Goal: Task Accomplishment & Management: Manage account settings

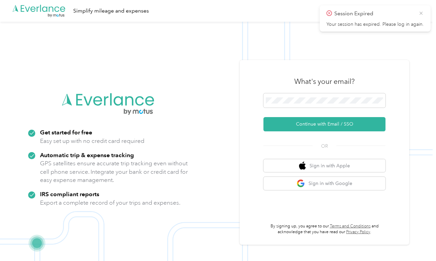
click at [419, 12] on icon at bounding box center [420, 13] width 5 height 6
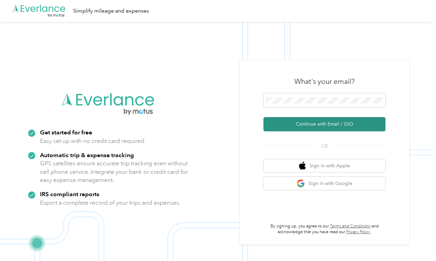
click at [333, 127] on button "Continue with Email / SSO" at bounding box center [324, 124] width 122 height 14
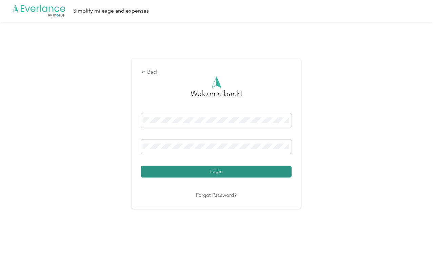
click at [234, 169] on button "Login" at bounding box center [216, 171] width 150 height 12
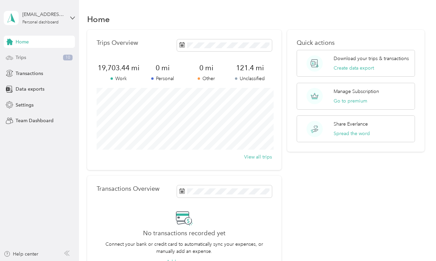
click at [41, 55] on div "Trips 10" at bounding box center [39, 57] width 71 height 12
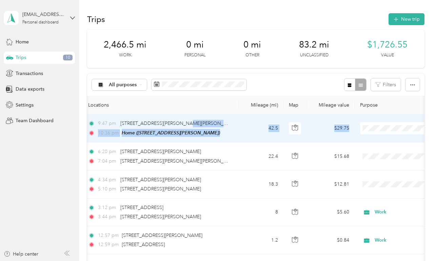
scroll to position [0, 67]
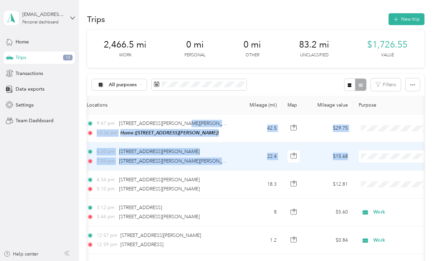
drag, startPoint x: 292, startPoint y: 121, endPoint x: 403, endPoint y: 165, distance: 120.0
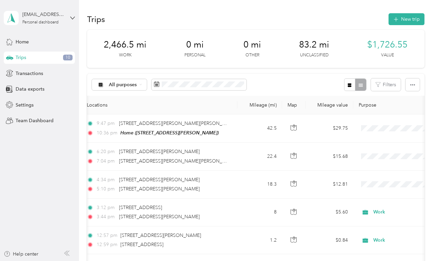
click at [316, 81] on div "All purposes Filters" at bounding box center [255, 85] width 337 height 22
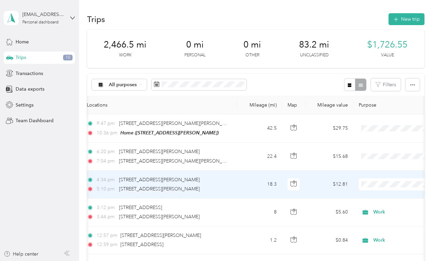
click at [382, 91] on li "Work" at bounding box center [394, 87] width 84 height 12
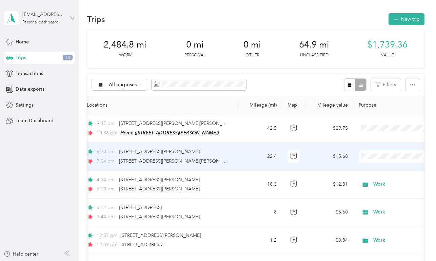
click at [388, 166] on span "Work" at bounding box center [400, 167] width 63 height 7
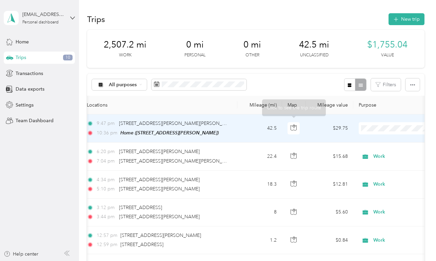
click at [314, 128] on td "$29.75" at bounding box center [329, 128] width 47 height 28
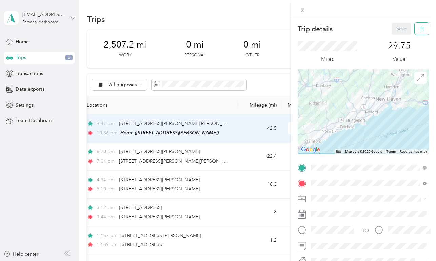
click at [419, 31] on span "button" at bounding box center [421, 29] width 5 height 6
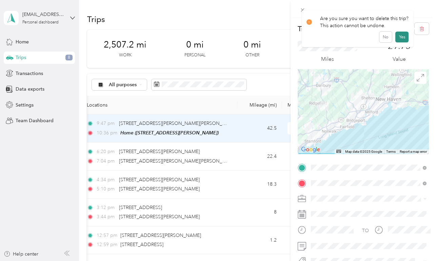
click at [403, 39] on button "Yes" at bounding box center [401, 37] width 13 height 11
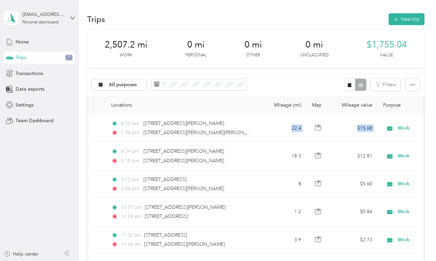
scroll to position [0, 64]
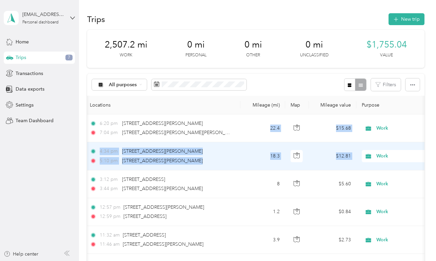
drag, startPoint x: 305, startPoint y: 127, endPoint x: 406, endPoint y: 156, distance: 105.0
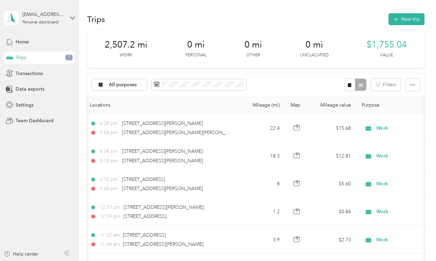
click at [326, 24] on div "Trips New trip" at bounding box center [255, 19] width 337 height 14
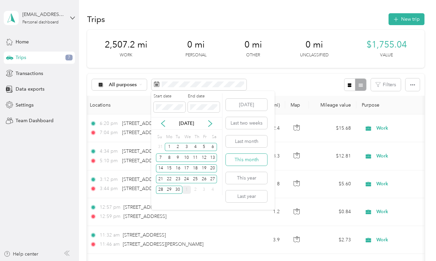
click at [248, 157] on button "This month" at bounding box center [246, 159] width 41 height 12
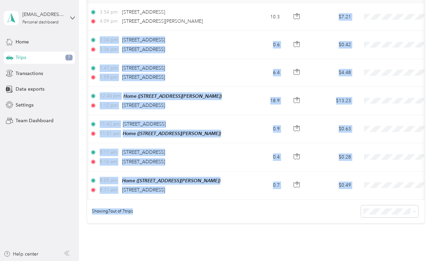
scroll to position [112, 0]
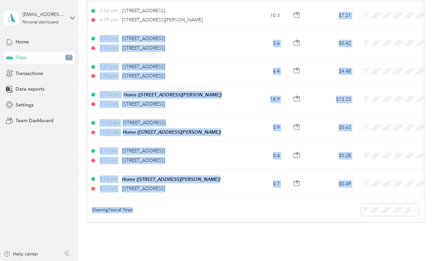
drag, startPoint x: 316, startPoint y: 125, endPoint x: 318, endPoint y: 237, distance: 111.5
click at [318, 237] on div "0 mi Work 0 mi Personal 0 mi Other 38.2 mi Unclassified $0 Value All purposes F…" at bounding box center [255, 81] width 337 height 328
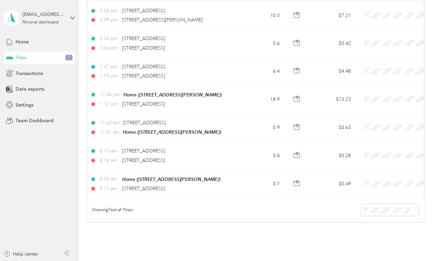
click at [324, 230] on div "0 mi Work 0 mi Personal 0 mi Other 38.2 mi Unclassified $0 Value All purposes F…" at bounding box center [255, 81] width 337 height 328
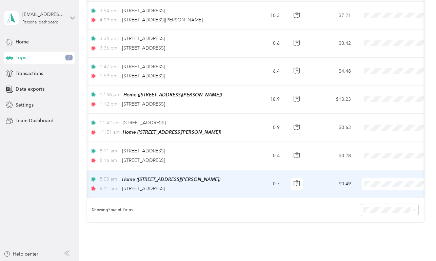
click at [321, 183] on td "$0.49" at bounding box center [332, 184] width 47 height 28
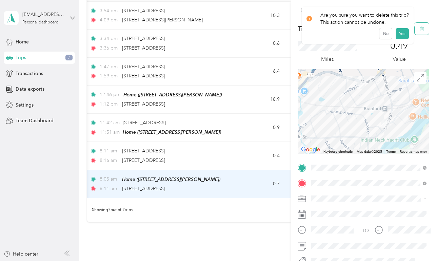
click at [420, 26] on span "button" at bounding box center [421, 29] width 5 height 6
click at [400, 38] on button "Yes" at bounding box center [401, 37] width 13 height 11
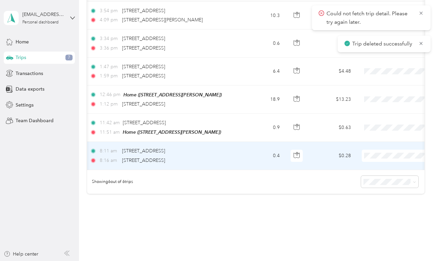
click at [330, 156] on td "$0.28" at bounding box center [332, 156] width 47 height 28
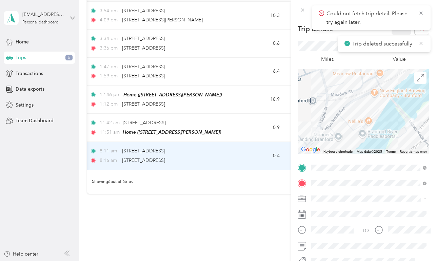
click at [421, 43] on icon at bounding box center [420, 43] width 5 height 6
click at [423, 14] on icon at bounding box center [420, 13] width 5 height 6
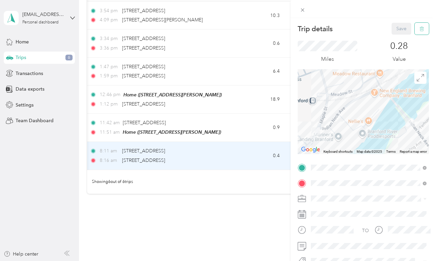
click at [422, 26] on span "button" at bounding box center [421, 29] width 5 height 6
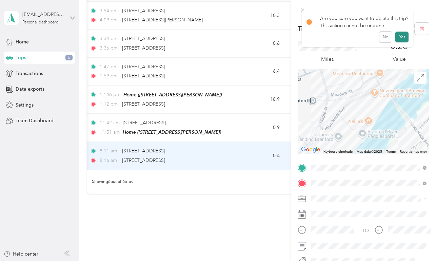
click at [403, 38] on button "Yes" at bounding box center [401, 37] width 13 height 11
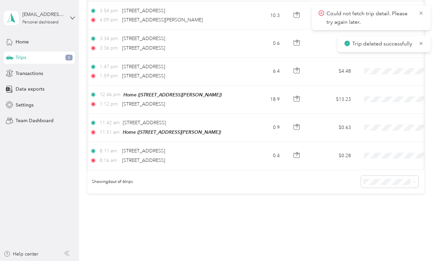
scroll to position [111, 0]
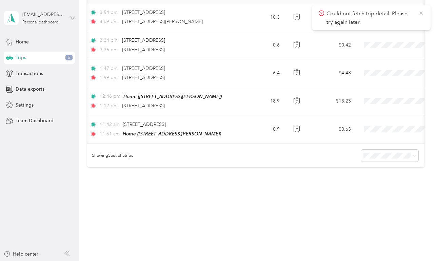
click at [421, 14] on icon at bounding box center [420, 13] width 3 height 3
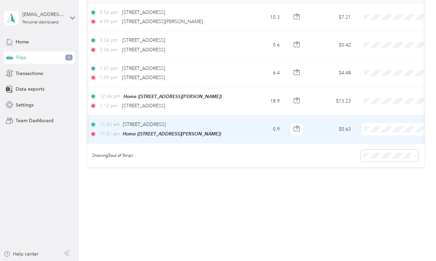
click at [318, 130] on td "$0.63" at bounding box center [332, 129] width 47 height 28
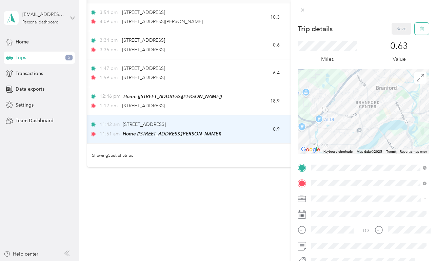
click at [422, 27] on icon "button" at bounding box center [421, 29] width 4 height 4
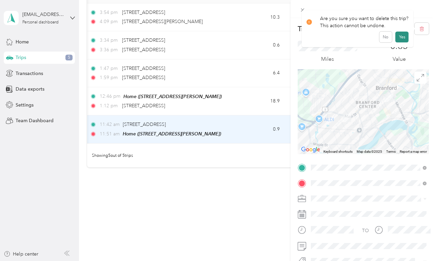
click at [401, 37] on button "Yes" at bounding box center [401, 37] width 13 height 11
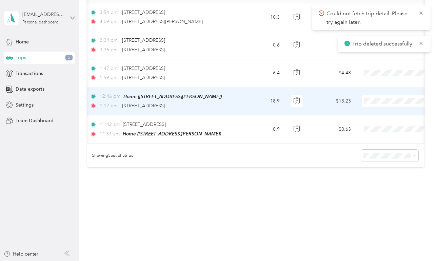
scroll to position [83, 0]
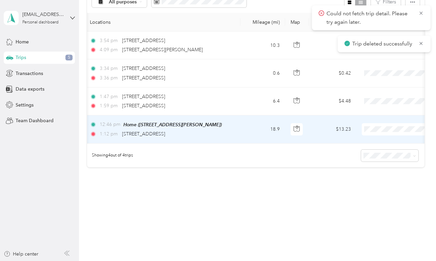
click at [324, 128] on td "$13.23" at bounding box center [332, 129] width 47 height 28
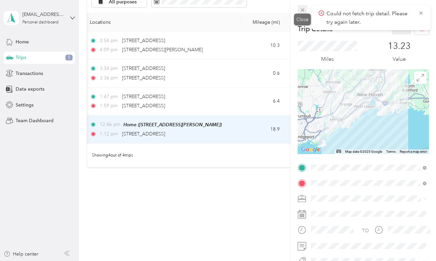
click at [304, 11] on icon at bounding box center [302, 10] width 6 height 6
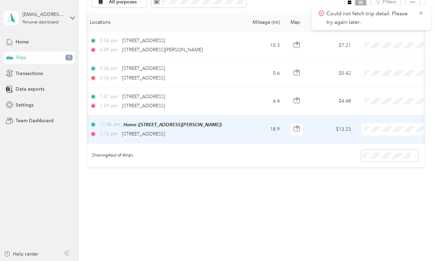
click at [393, 141] on span "Work" at bounding box center [400, 141] width 63 height 7
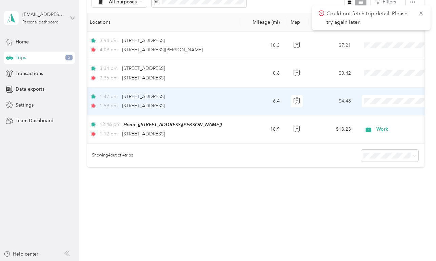
click at [383, 113] on span "Work" at bounding box center [400, 113] width 63 height 7
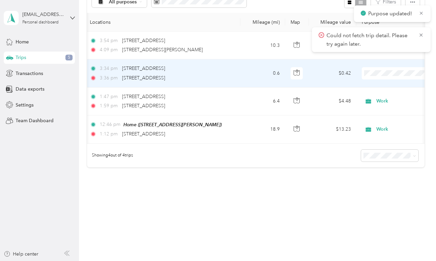
click at [383, 83] on span "Work" at bounding box center [400, 85] width 63 height 7
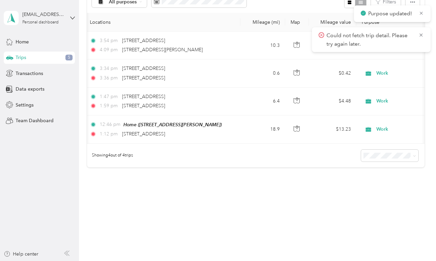
click at [314, 8] on div "All purposes Filters" at bounding box center [255, 2] width 337 height 22
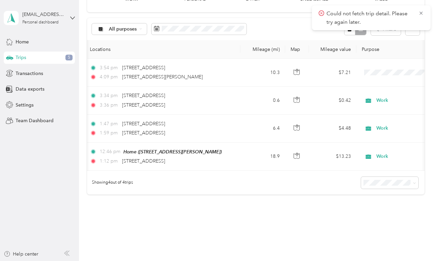
scroll to position [42, 0]
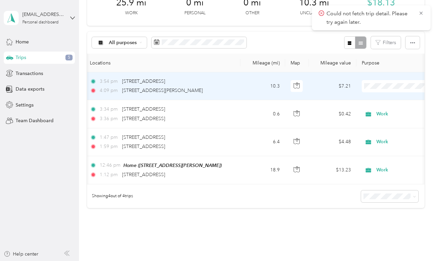
click at [376, 82] on span at bounding box center [403, 86] width 84 height 12
click at [375, 95] on span "Work" at bounding box center [400, 98] width 63 height 7
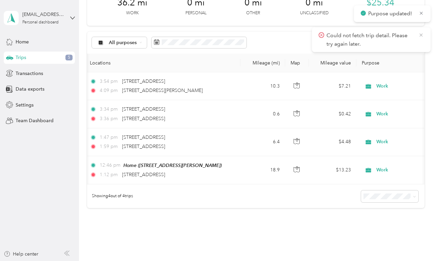
click at [421, 35] on icon at bounding box center [420, 35] width 5 height 6
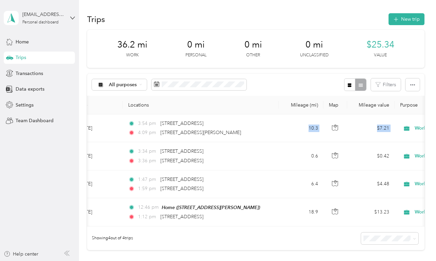
scroll to position [0, 39]
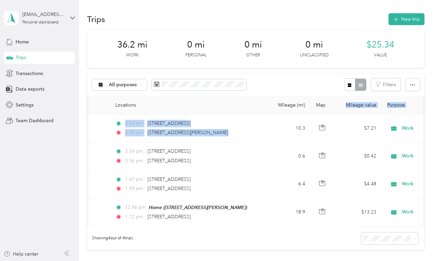
drag, startPoint x: 314, startPoint y: 128, endPoint x: 336, endPoint y: 100, distance: 36.0
click at [336, 100] on table "Date Locations Mileage (mi) Map Mileage value Purpose Track Method Report [DATE…" at bounding box center [328, 161] width 561 height 130
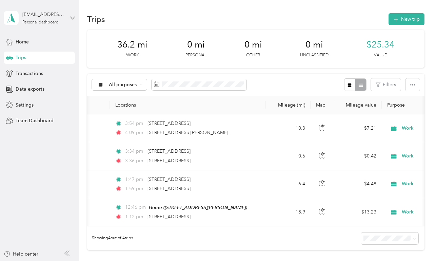
click at [316, 86] on div "All purposes Filters" at bounding box center [255, 85] width 337 height 22
